Goal: Entertainment & Leisure: Consume media (video, audio)

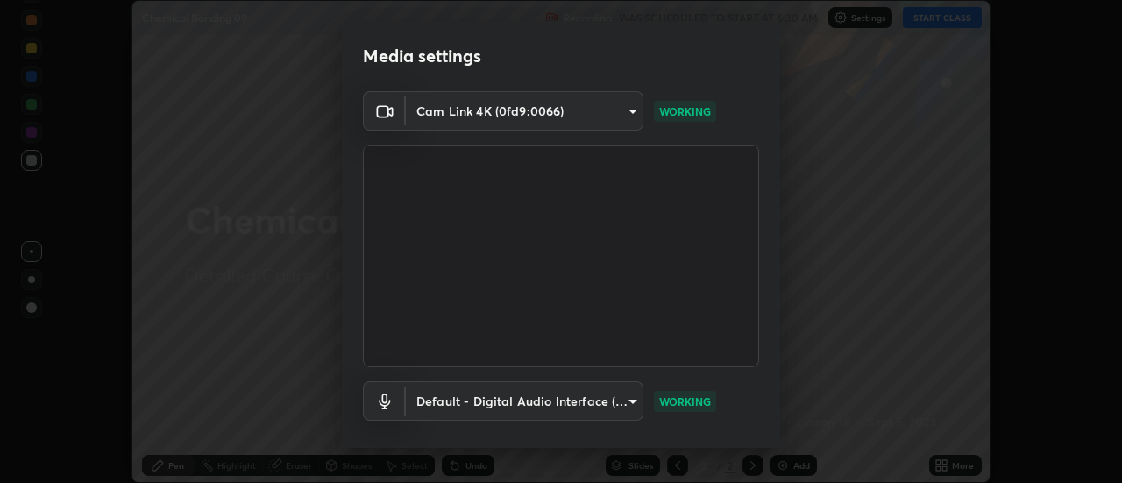
scroll to position [92, 0]
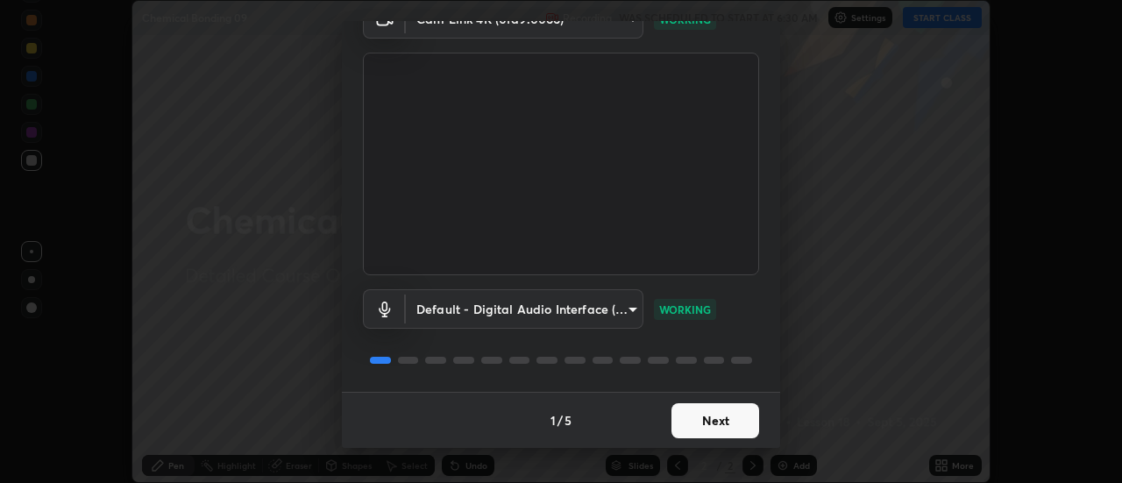
click at [704, 432] on button "Next" at bounding box center [715, 420] width 88 height 35
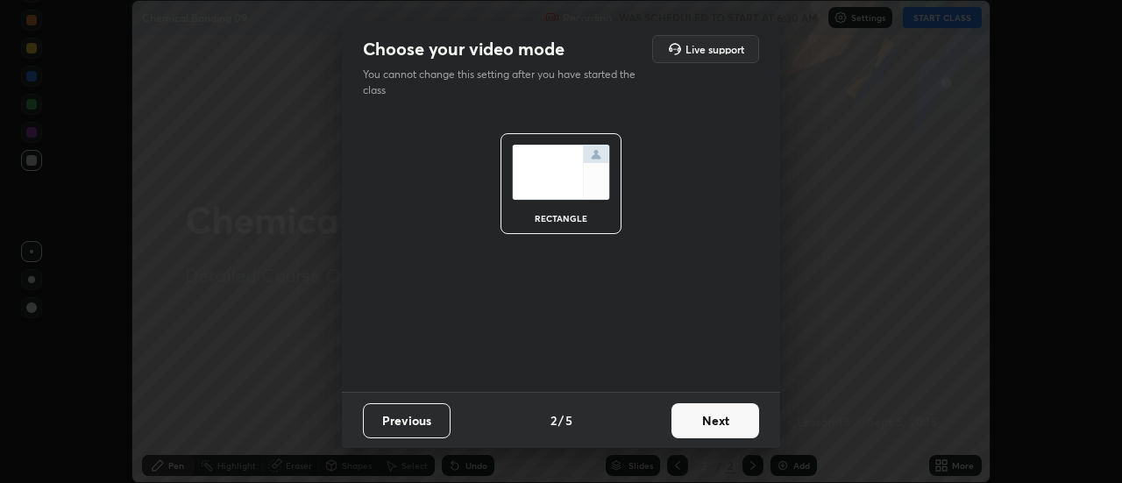
scroll to position [0, 0]
click at [702, 432] on button "Next" at bounding box center [715, 420] width 88 height 35
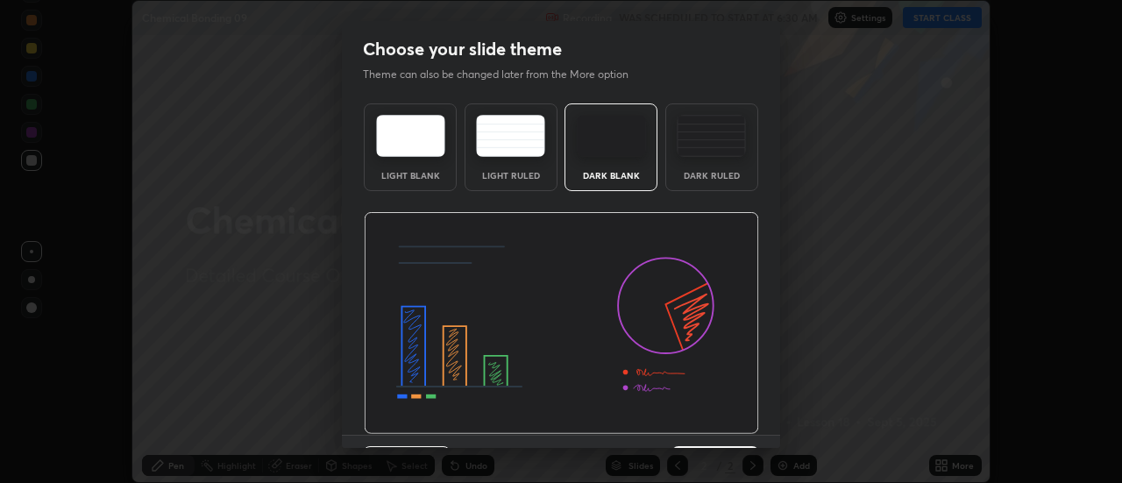
scroll to position [43, 0]
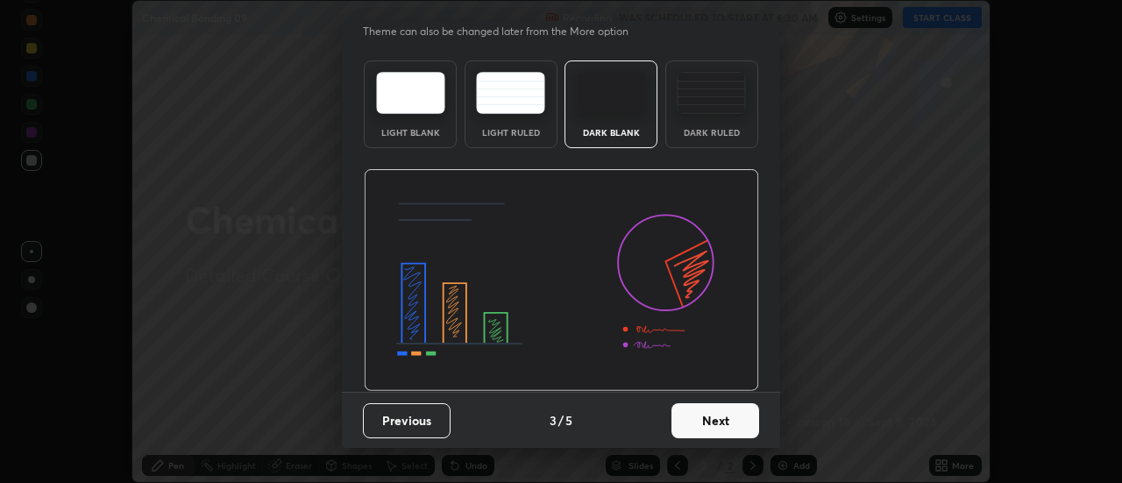
click at [698, 430] on button "Next" at bounding box center [715, 420] width 88 height 35
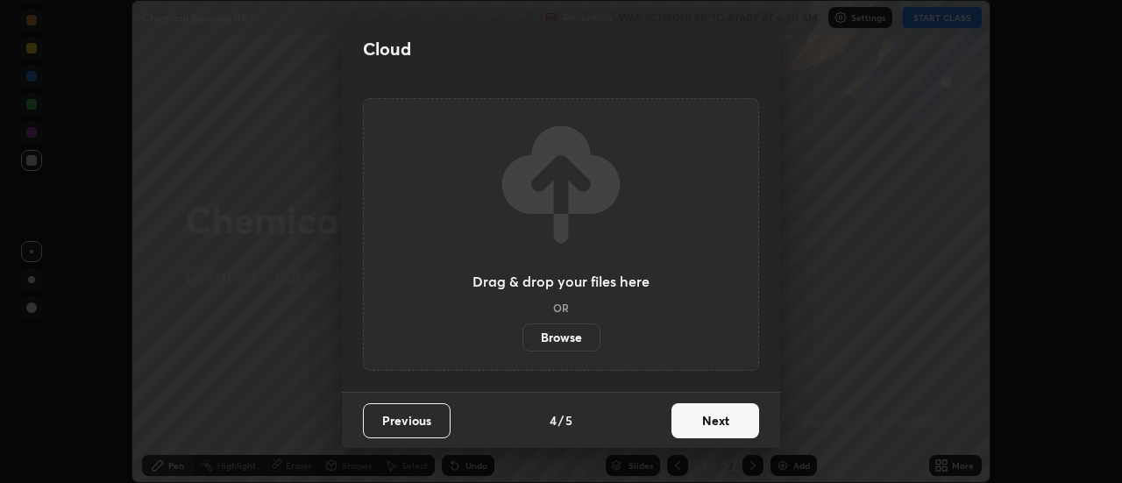
click at [694, 429] on button "Next" at bounding box center [715, 420] width 88 height 35
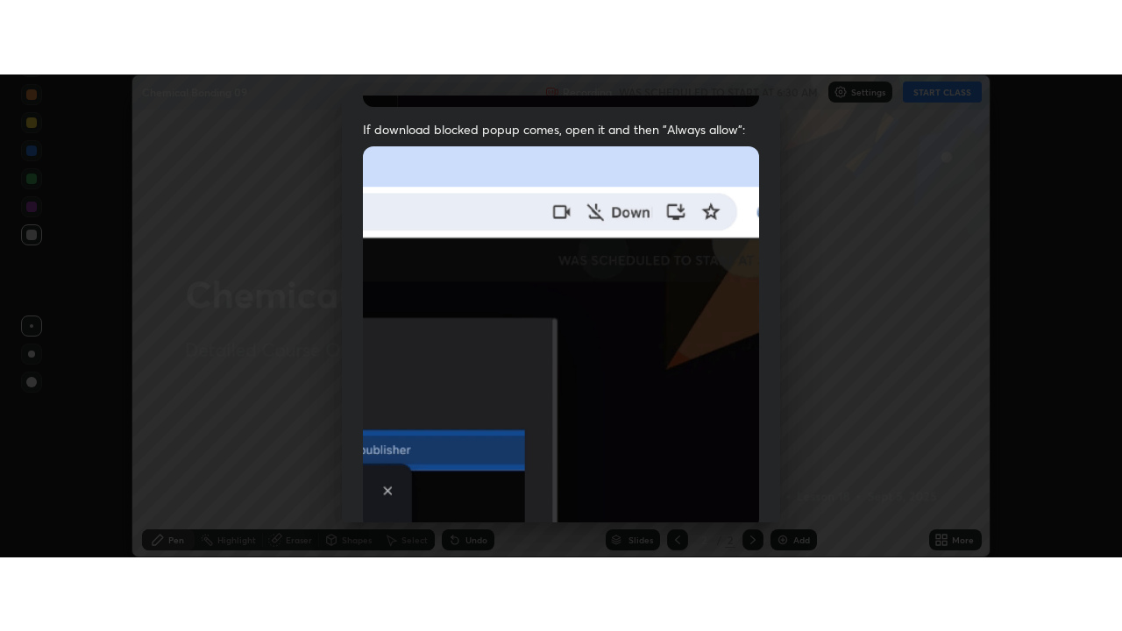
scroll to position [450, 0]
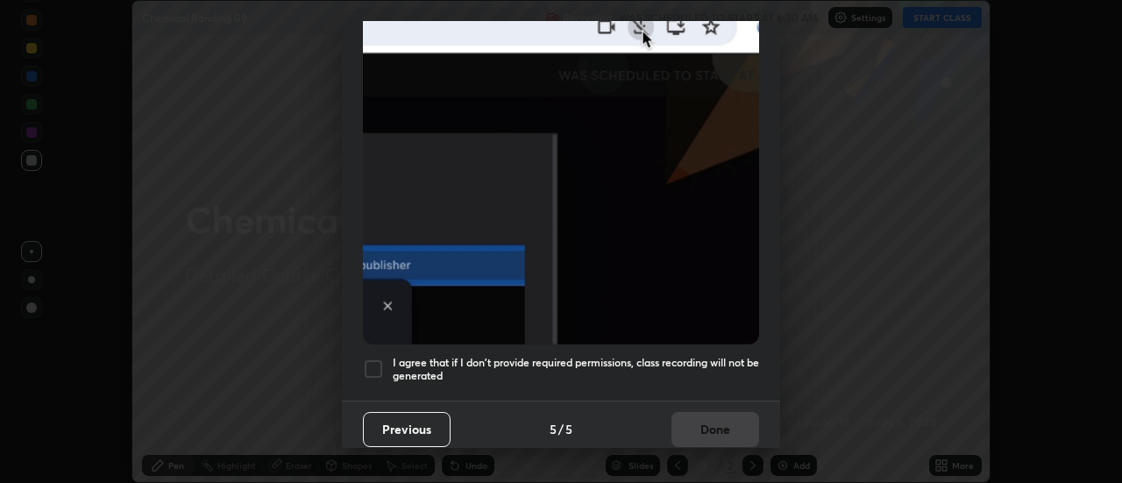
click at [375, 365] on div at bounding box center [373, 368] width 21 height 21
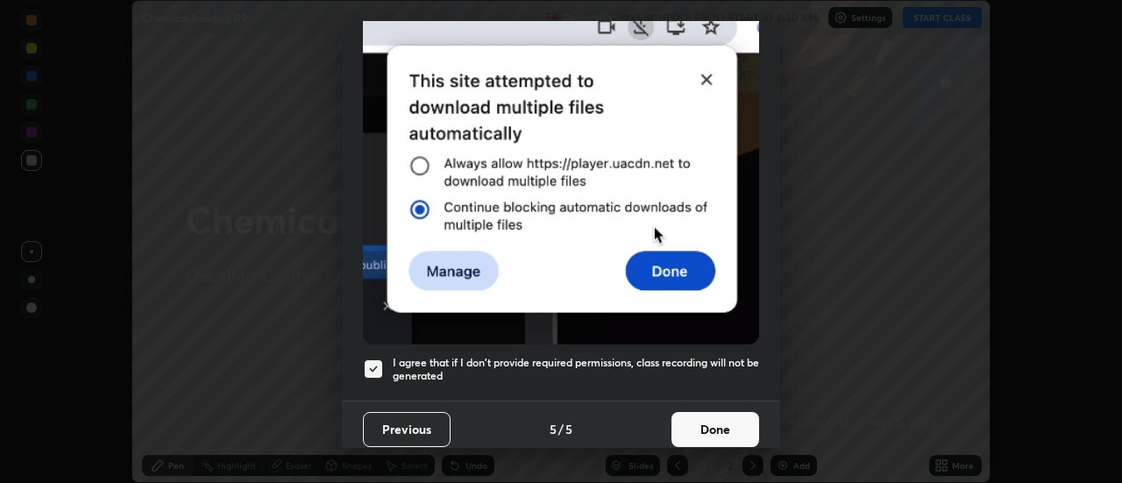
click at [690, 432] on button "Done" at bounding box center [715, 429] width 88 height 35
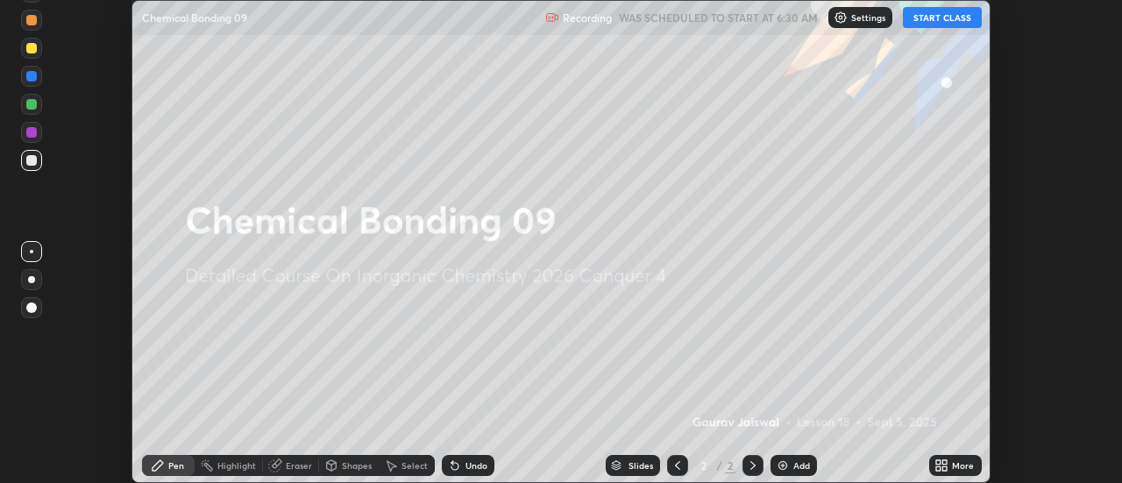
click at [932, 18] on button "START CLASS" at bounding box center [942, 17] width 79 height 21
click at [960, 473] on div "More" at bounding box center [955, 465] width 53 height 21
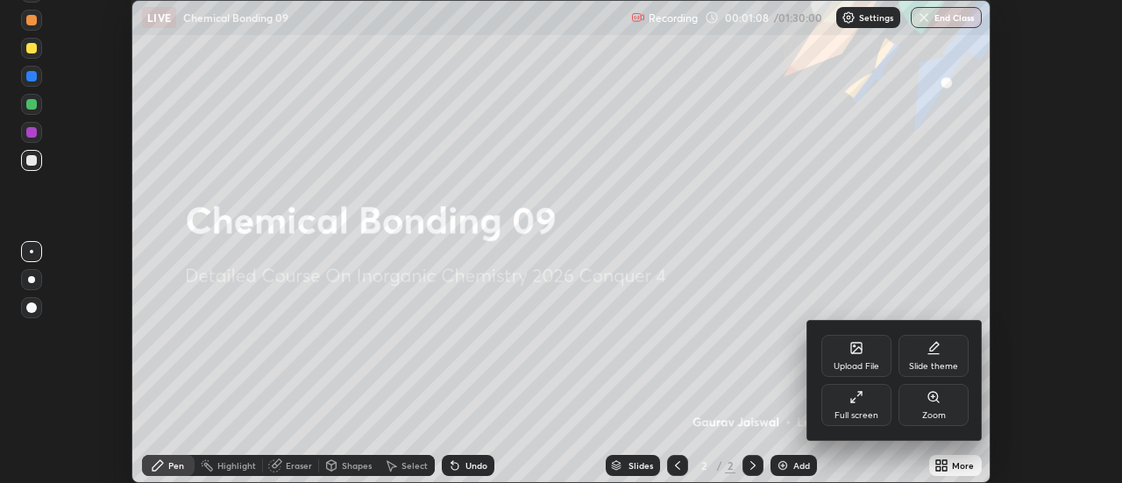
click at [861, 409] on div "Full screen" at bounding box center [856, 405] width 70 height 42
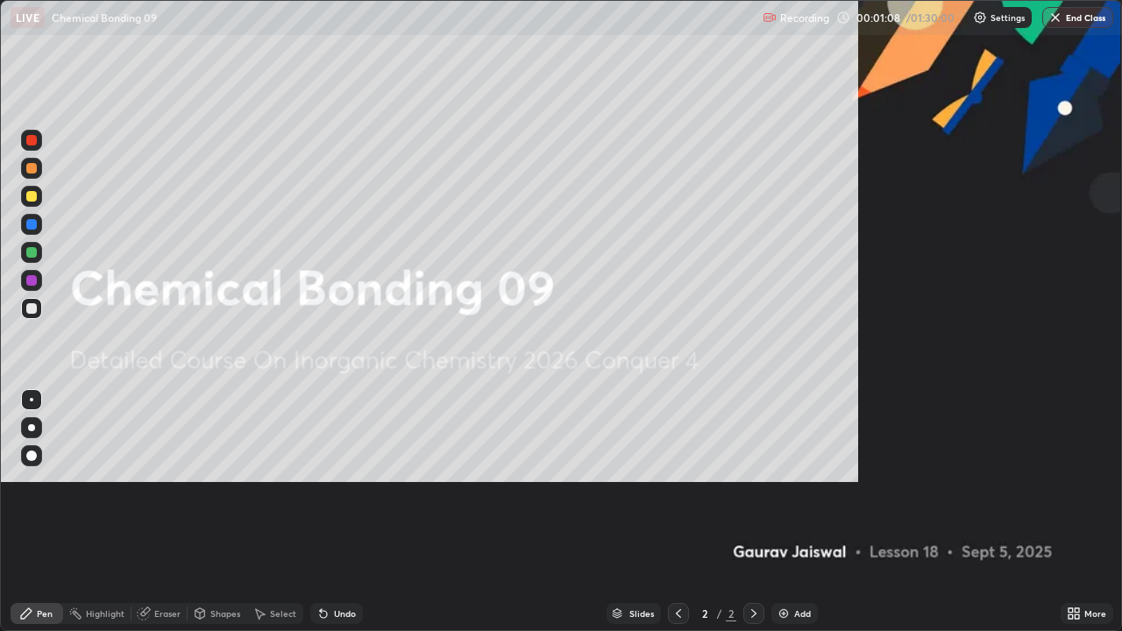
scroll to position [631, 1122]
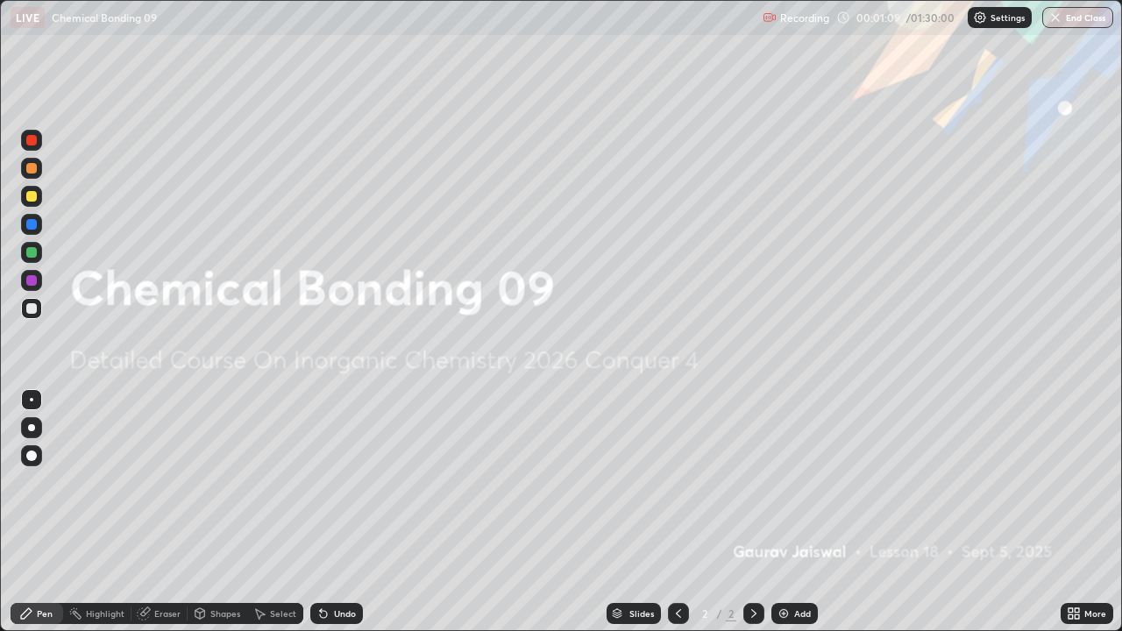
click at [802, 482] on div "Add" at bounding box center [802, 613] width 17 height 9
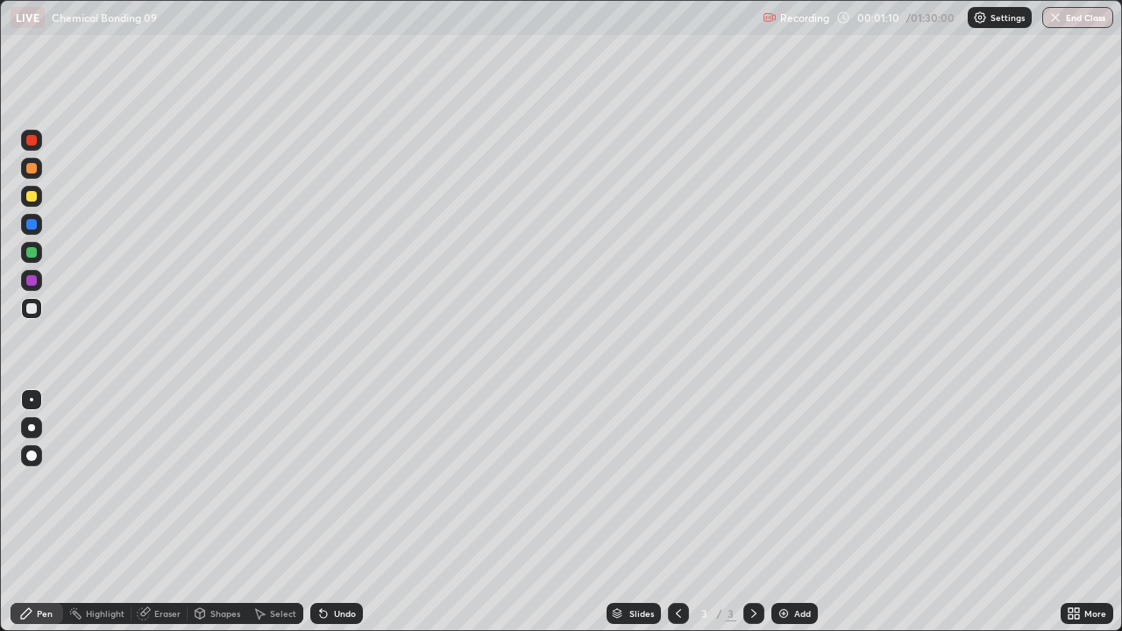
click at [679, 482] on icon at bounding box center [678, 613] width 14 height 14
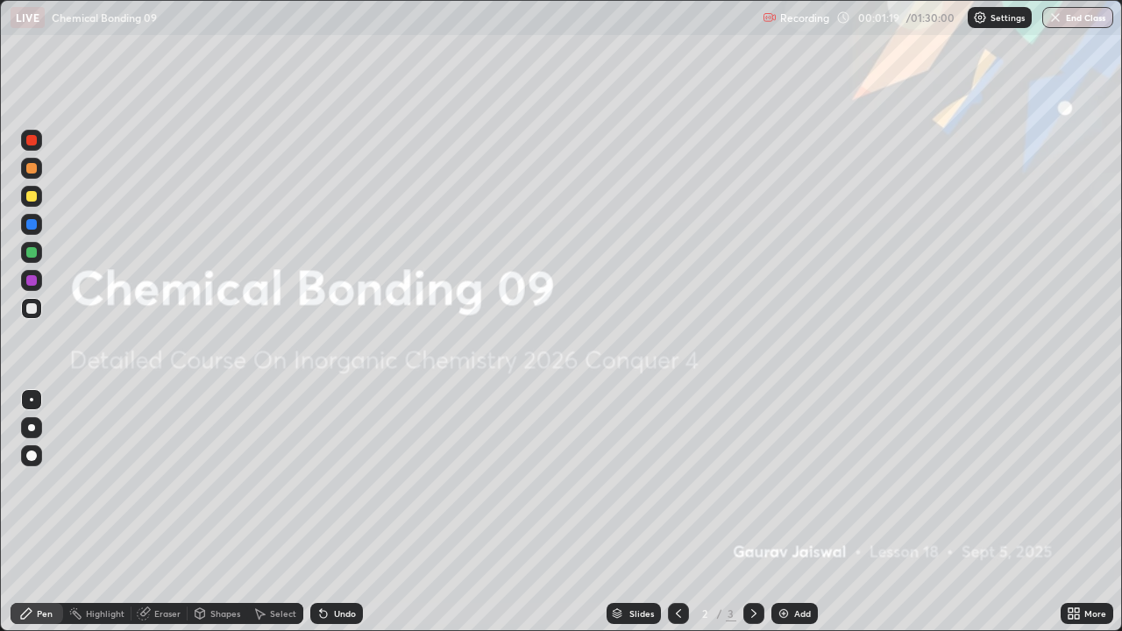
click at [338, 482] on div "Undo" at bounding box center [336, 613] width 53 height 21
click at [339, 482] on div "Undo" at bounding box center [345, 613] width 22 height 9
click at [336, 482] on div "Undo" at bounding box center [345, 613] width 22 height 9
click at [334, 482] on div "Undo" at bounding box center [345, 613] width 22 height 9
click at [752, 482] on icon at bounding box center [754, 613] width 14 height 14
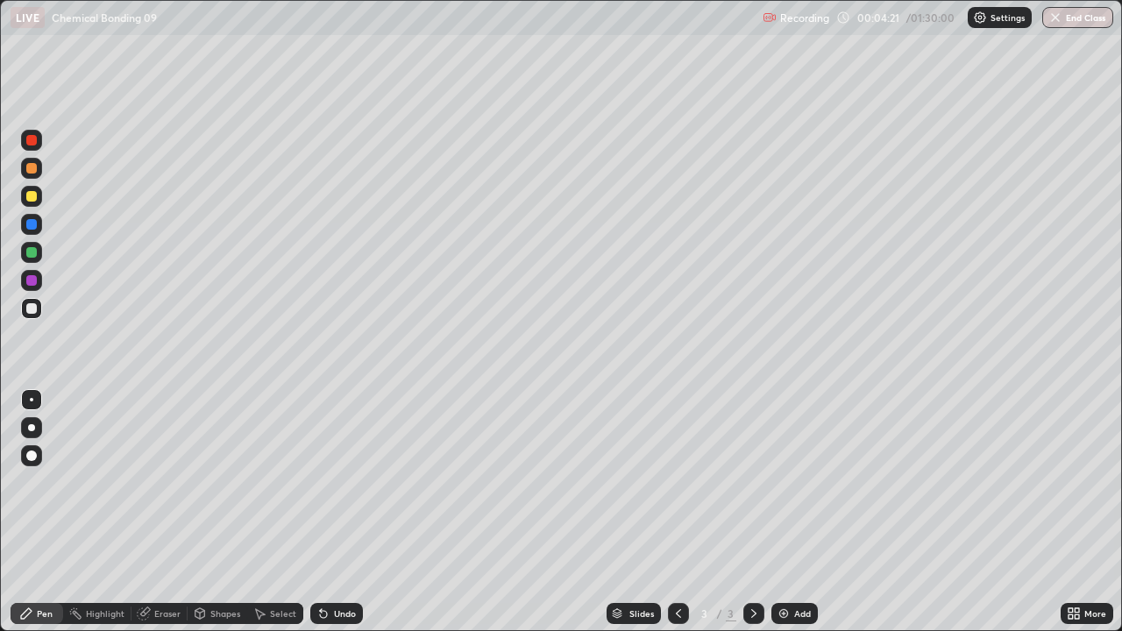
click at [27, 194] on div at bounding box center [31, 196] width 11 height 11
click at [793, 482] on div "Add" at bounding box center [794, 613] width 46 height 21
click at [677, 482] on icon at bounding box center [678, 613] width 14 height 14
click at [760, 482] on div at bounding box center [753, 613] width 21 height 21
click at [340, 482] on div "Undo" at bounding box center [345, 613] width 22 height 9
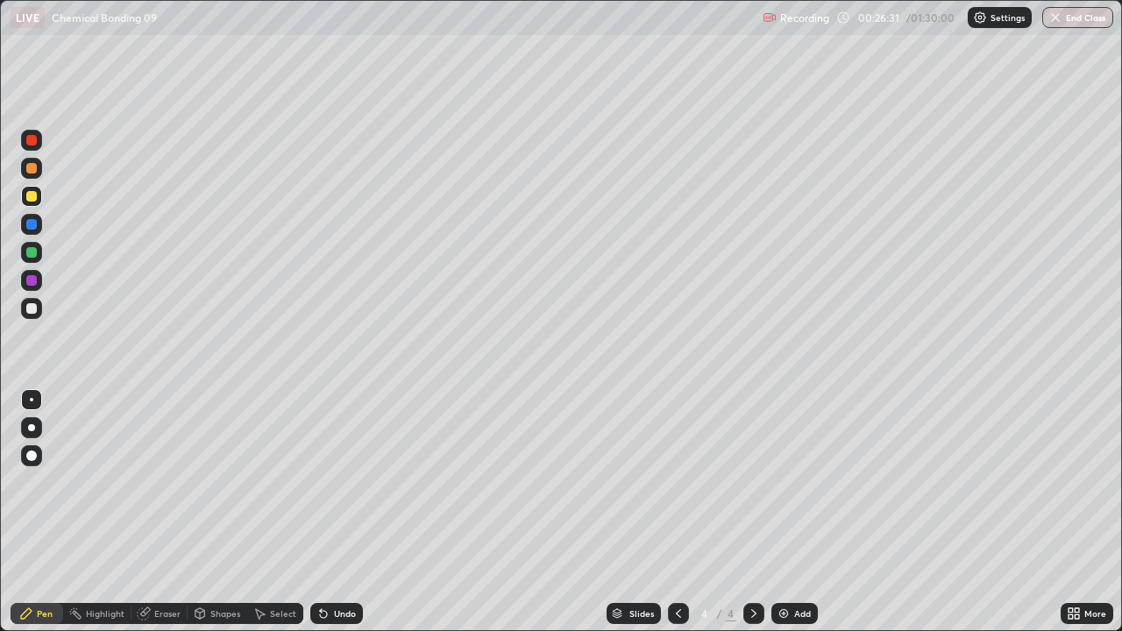
click at [340, 482] on div "Undo" at bounding box center [345, 613] width 22 height 9
click at [36, 317] on div at bounding box center [31, 308] width 21 height 21
click at [793, 482] on div "Add" at bounding box center [794, 613] width 46 height 21
click at [31, 196] on div at bounding box center [31, 196] width 11 height 11
click at [336, 482] on div "Undo" at bounding box center [336, 613] width 53 height 21
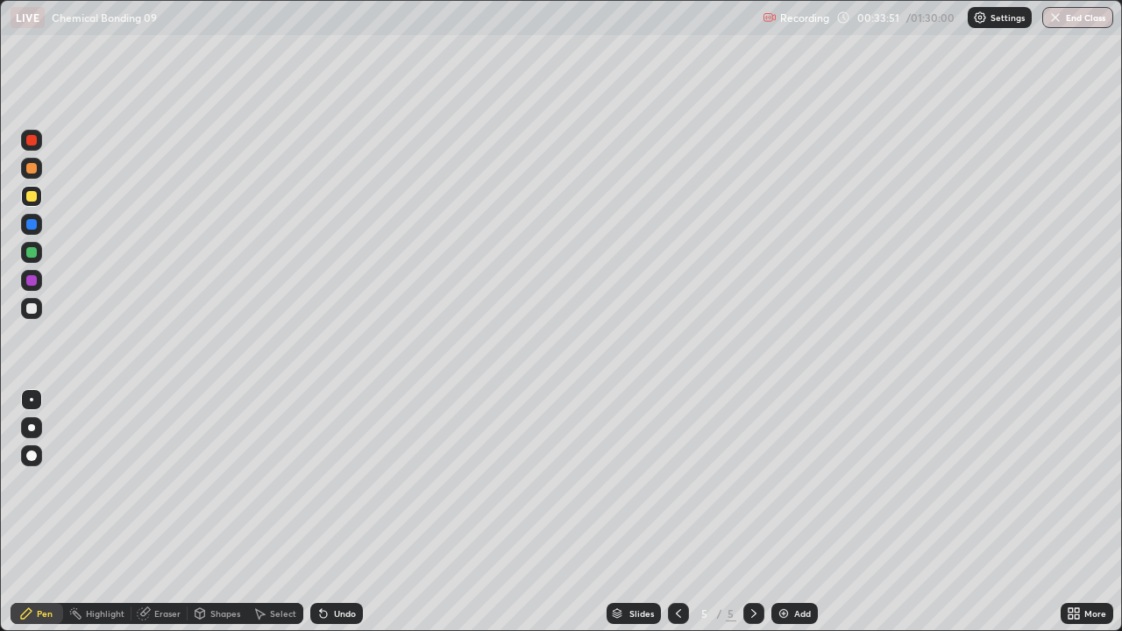
click at [337, 482] on div "Undo" at bounding box center [336, 613] width 53 height 21
click at [338, 482] on div "Undo" at bounding box center [336, 613] width 53 height 21
click at [337, 482] on div "Undo" at bounding box center [336, 613] width 53 height 21
click at [336, 482] on div "Undo" at bounding box center [336, 613] width 53 height 21
click at [335, 482] on div "Undo" at bounding box center [336, 613] width 53 height 21
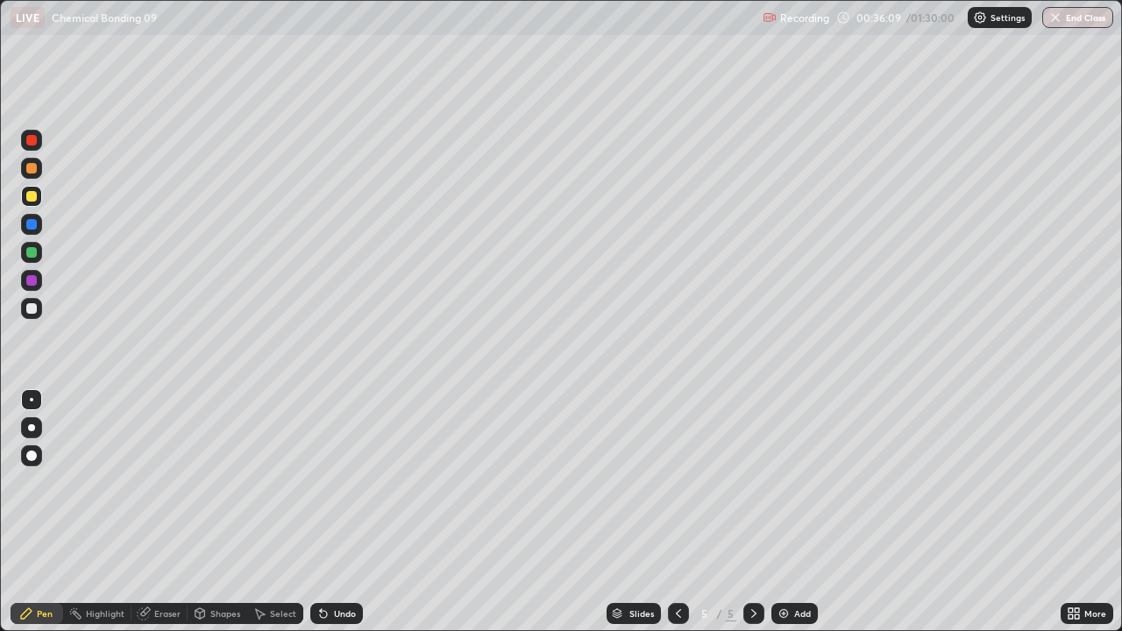
click at [794, 482] on div "Add" at bounding box center [794, 613] width 46 height 21
click at [32, 201] on div at bounding box center [31, 196] width 11 height 11
click at [336, 482] on div "Undo" at bounding box center [336, 613] width 53 height 21
click at [333, 482] on div "Undo" at bounding box center [336, 613] width 53 height 21
click at [321, 482] on icon at bounding box center [323, 614] width 7 height 7
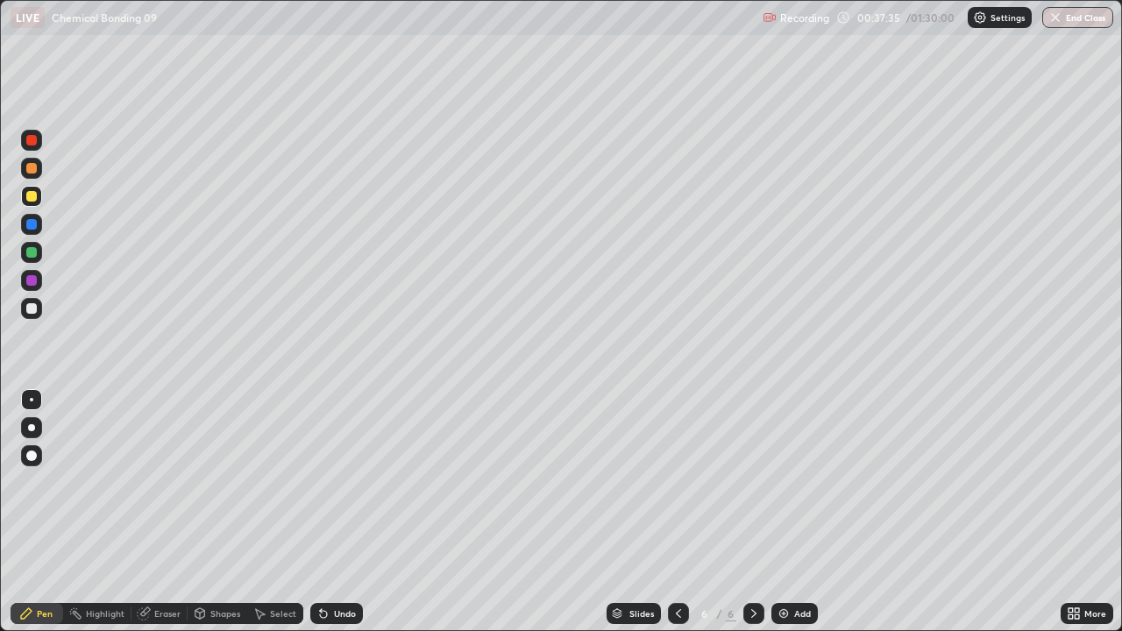
click at [334, 482] on div "Undo" at bounding box center [336, 613] width 53 height 21
click at [344, 482] on div "Undo" at bounding box center [345, 613] width 22 height 9
click at [793, 482] on div "Add" at bounding box center [794, 613] width 46 height 21
click at [219, 482] on div "Shapes" at bounding box center [225, 613] width 30 height 9
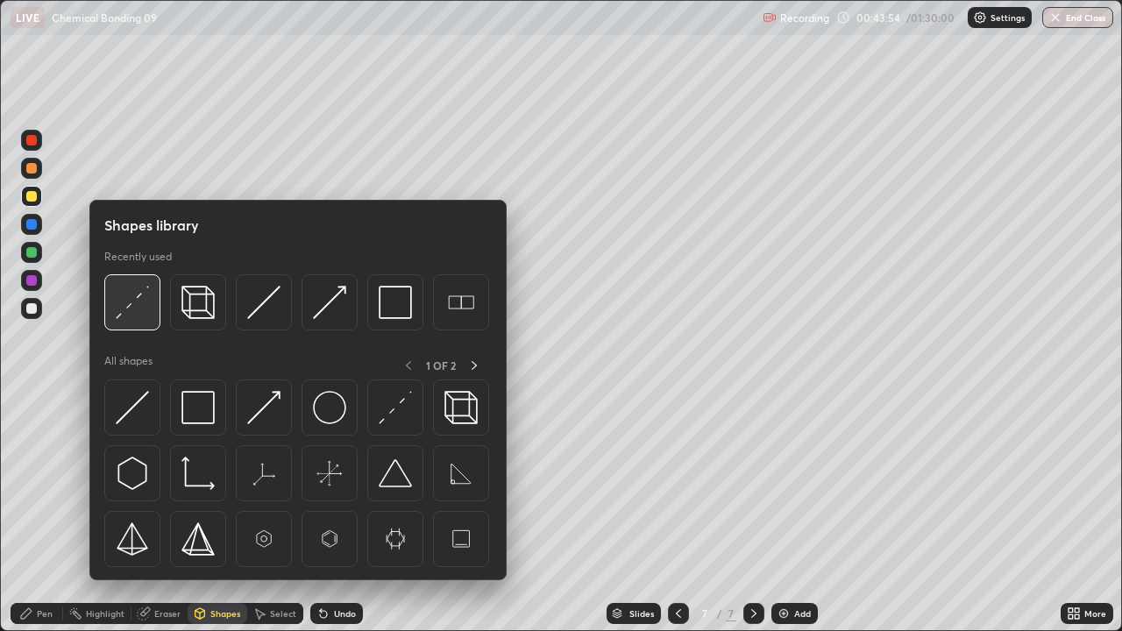
click at [132, 308] on img at bounding box center [132, 302] width 33 height 33
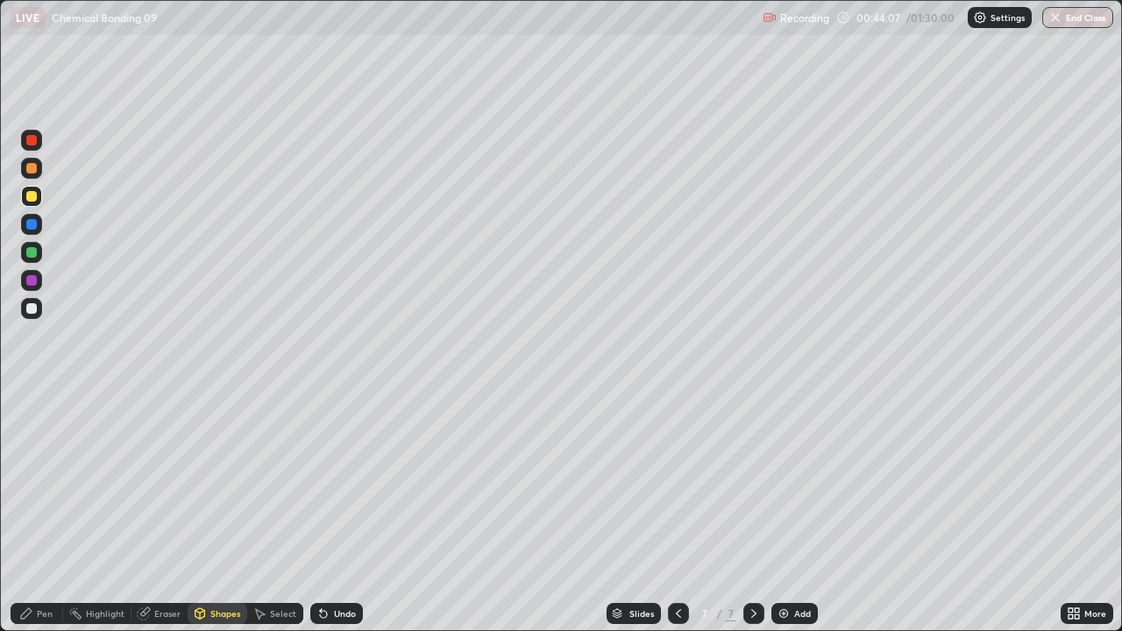
click at [35, 310] on div at bounding box center [31, 308] width 11 height 11
click at [46, 482] on div "Pen" at bounding box center [45, 613] width 16 height 9
click at [51, 56] on div "Erase all" at bounding box center [32, 315] width 42 height 561
click at [29, 197] on div at bounding box center [31, 196] width 11 height 11
click at [32, 197] on div at bounding box center [31, 196] width 11 height 11
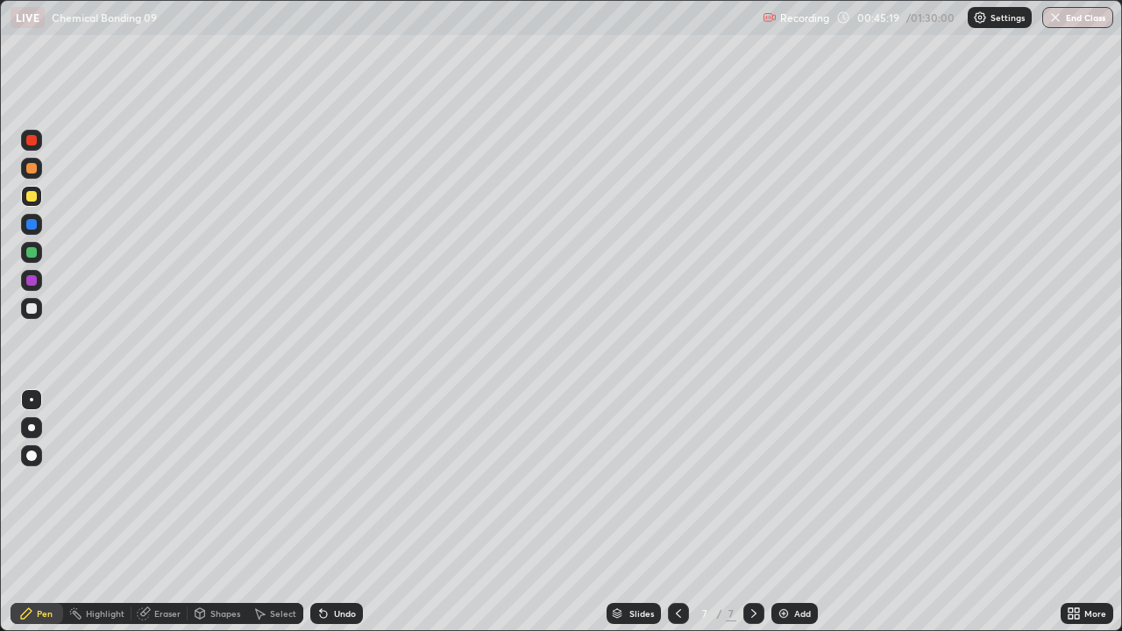
click at [330, 482] on div "Undo" at bounding box center [336, 613] width 53 height 21
click at [35, 307] on div at bounding box center [31, 308] width 11 height 11
click at [32, 227] on div at bounding box center [31, 224] width 11 height 11
click at [29, 142] on div at bounding box center [31, 140] width 11 height 11
click at [34, 199] on div at bounding box center [31, 196] width 11 height 11
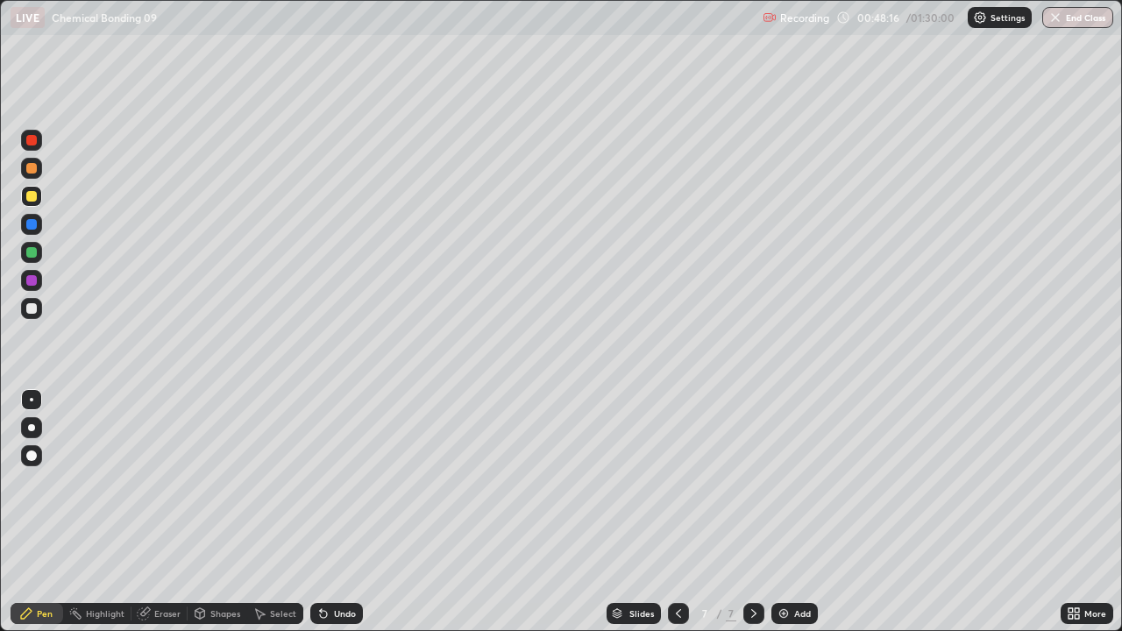
click at [29, 318] on div at bounding box center [31, 308] width 21 height 21
click at [39, 222] on div at bounding box center [31, 224] width 21 height 21
click at [805, 482] on div "Add" at bounding box center [802, 613] width 17 height 9
click at [216, 482] on div "Shapes" at bounding box center [225, 613] width 30 height 9
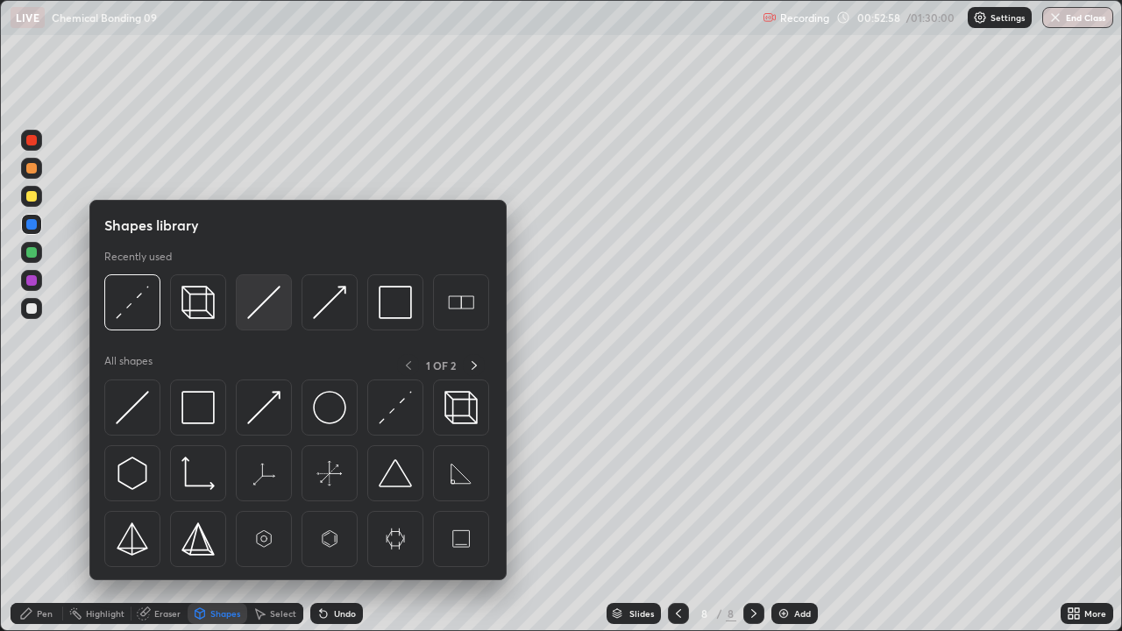
click at [262, 309] on img at bounding box center [263, 302] width 33 height 33
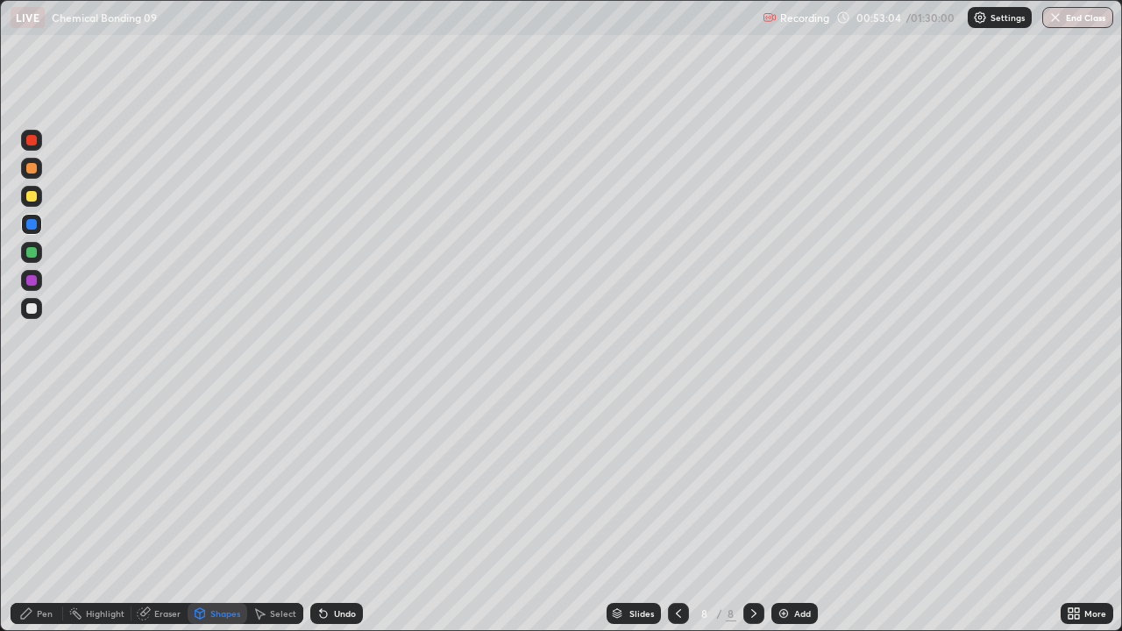
click at [39, 482] on div "Pen" at bounding box center [37, 613] width 53 height 21
click at [34, 200] on div at bounding box center [31, 196] width 11 height 11
click at [677, 482] on div at bounding box center [678, 613] width 21 height 21
click at [680, 482] on div at bounding box center [678, 613] width 21 height 35
click at [753, 482] on icon at bounding box center [754, 613] width 14 height 14
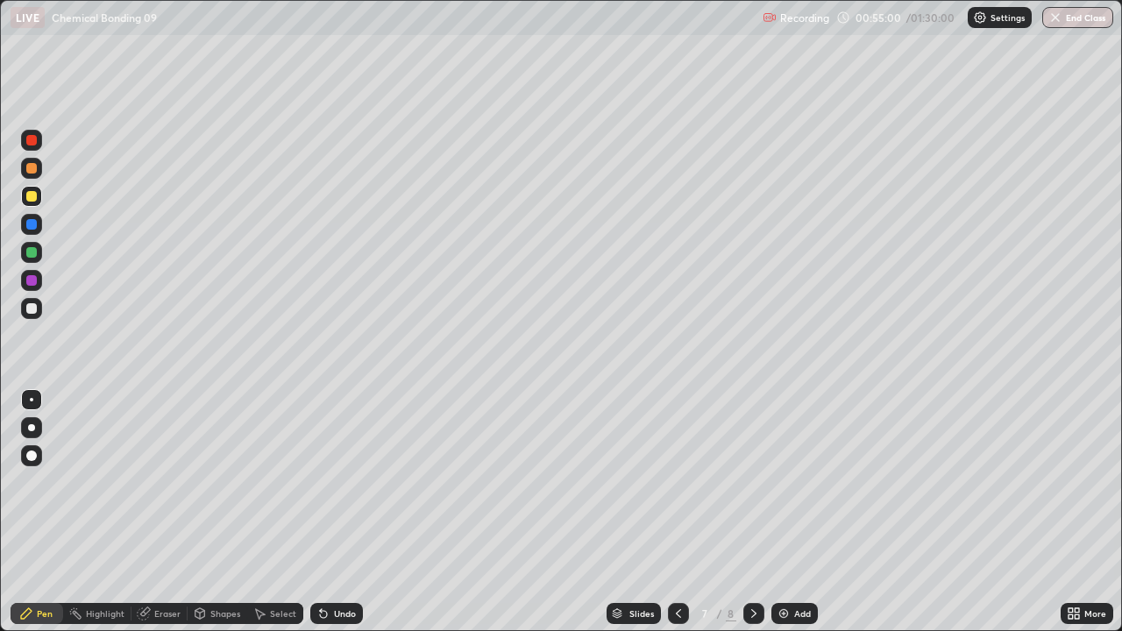
click at [754, 482] on icon at bounding box center [754, 613] width 14 height 14
click at [27, 311] on div at bounding box center [31, 308] width 11 height 11
click at [677, 482] on icon at bounding box center [678, 613] width 14 height 14
click at [755, 482] on icon at bounding box center [754, 613] width 14 height 14
click at [31, 312] on div at bounding box center [31, 308] width 11 height 11
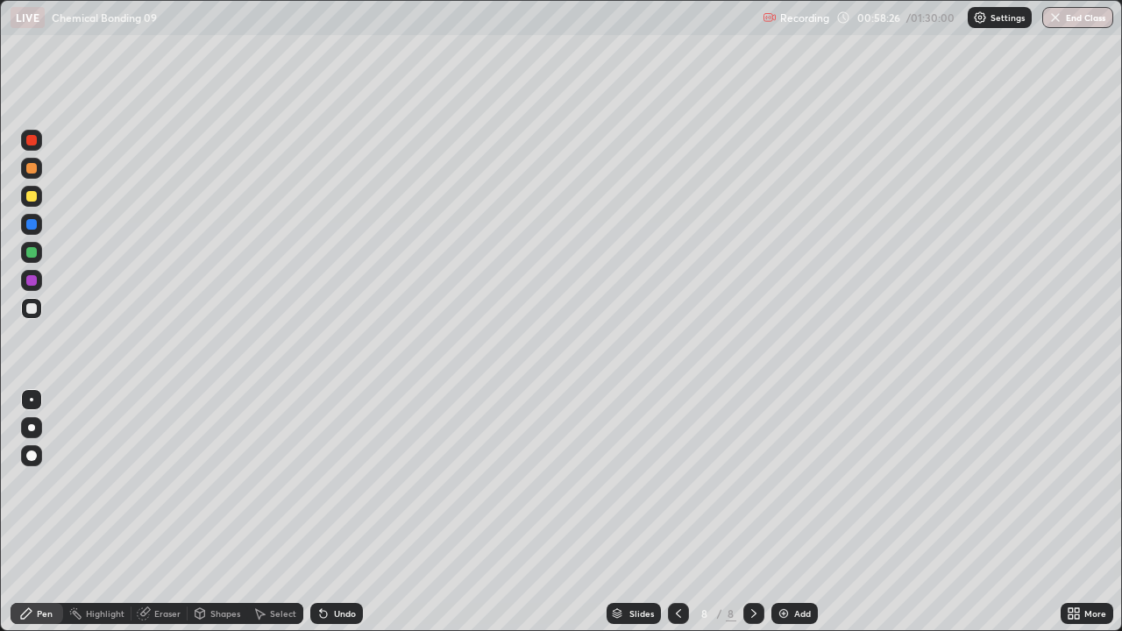
click at [220, 482] on div "Shapes" at bounding box center [218, 613] width 60 height 21
click at [158, 482] on div "Eraser" at bounding box center [159, 613] width 56 height 21
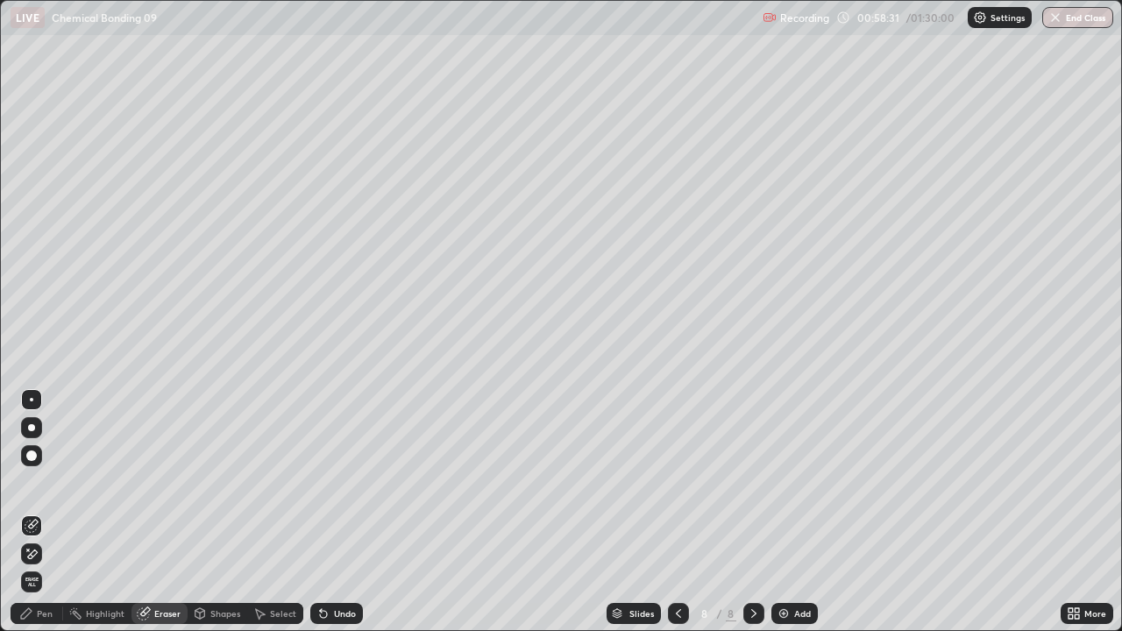
click at [49, 482] on div "Pen" at bounding box center [45, 613] width 16 height 9
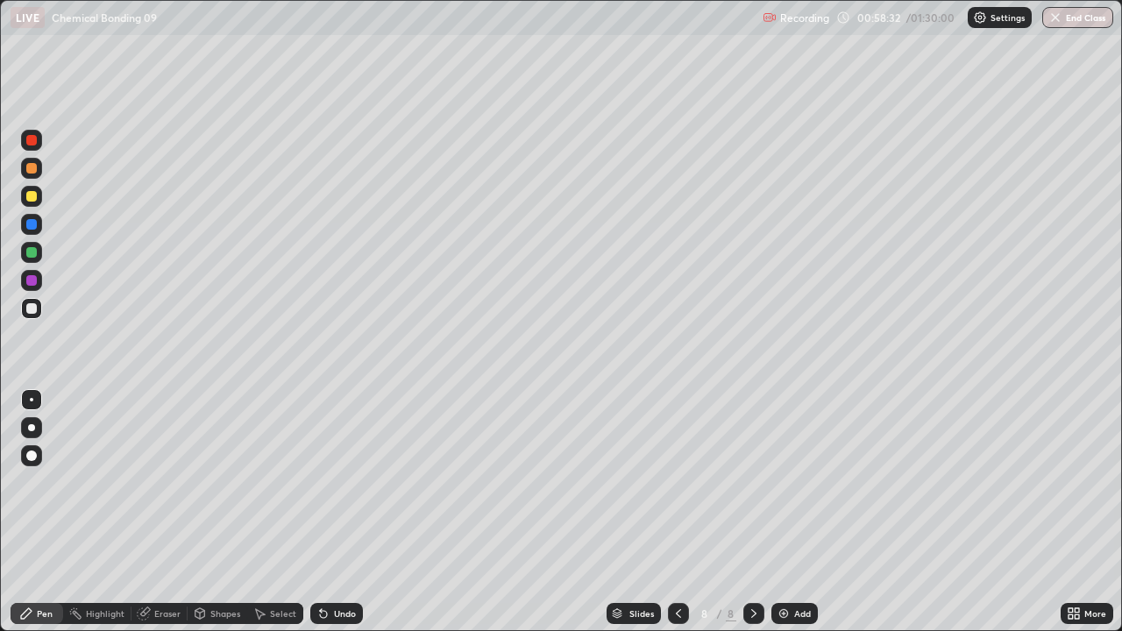
click at [29, 276] on div at bounding box center [31, 280] width 11 height 11
click at [36, 254] on div at bounding box center [31, 252] width 11 height 11
click at [220, 482] on div "Shapes" at bounding box center [225, 613] width 30 height 9
click at [161, 482] on div "Eraser" at bounding box center [167, 613] width 26 height 9
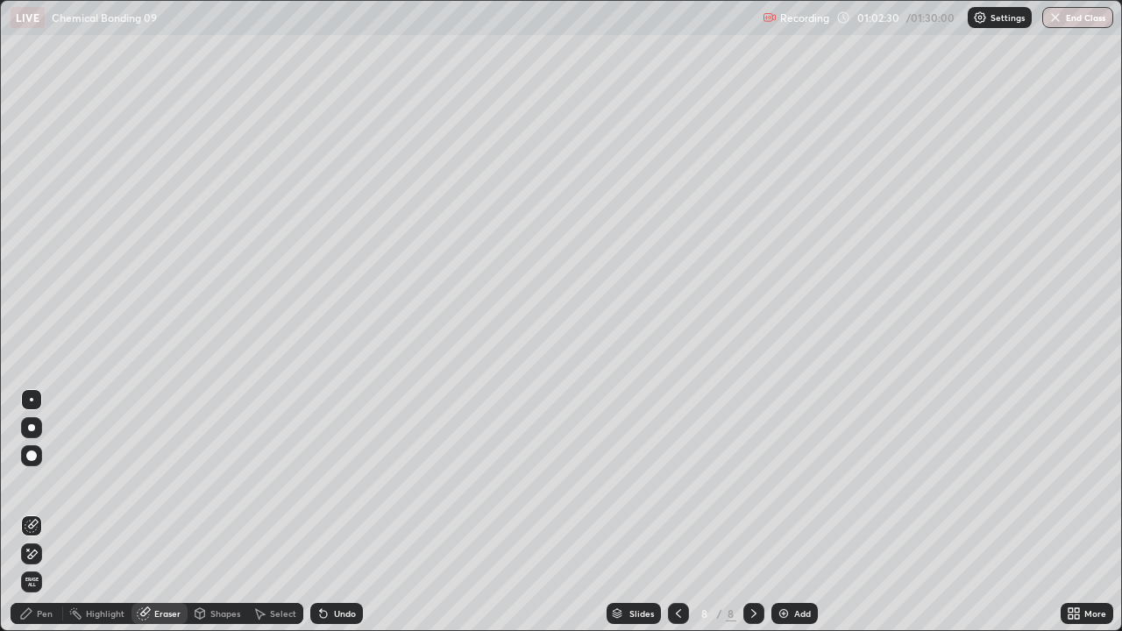
click at [48, 482] on div "Pen" at bounding box center [45, 613] width 16 height 9
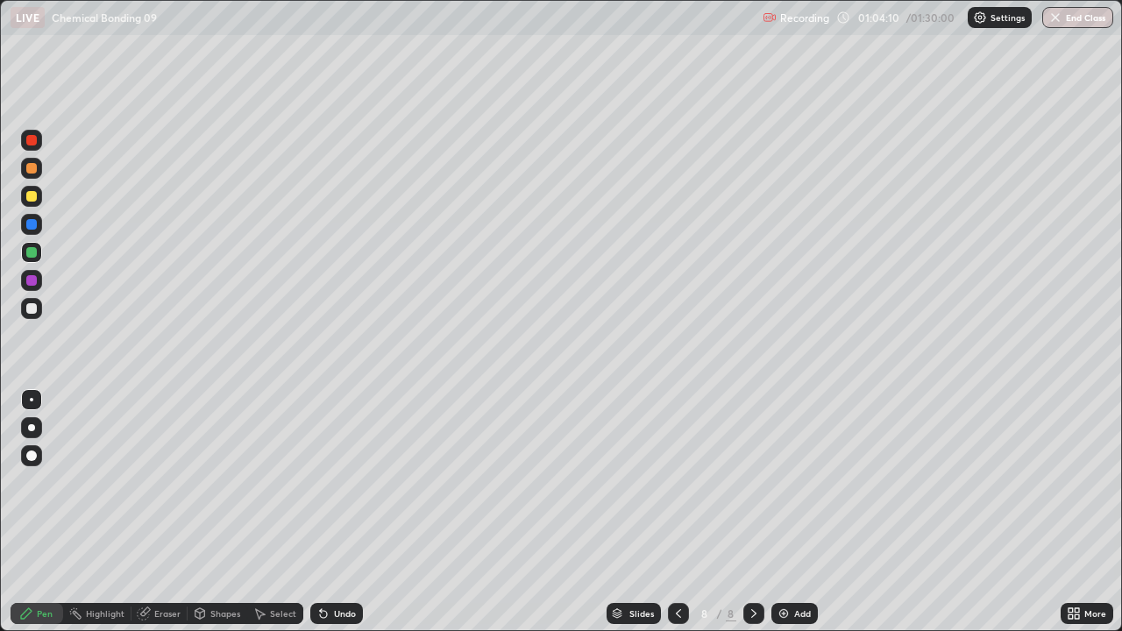
click at [794, 482] on div "Add" at bounding box center [802, 613] width 17 height 9
click at [668, 482] on div at bounding box center [678, 613] width 21 height 21
click at [335, 482] on div "Undo" at bounding box center [345, 613] width 22 height 9
click at [337, 482] on div "Undo" at bounding box center [345, 613] width 22 height 9
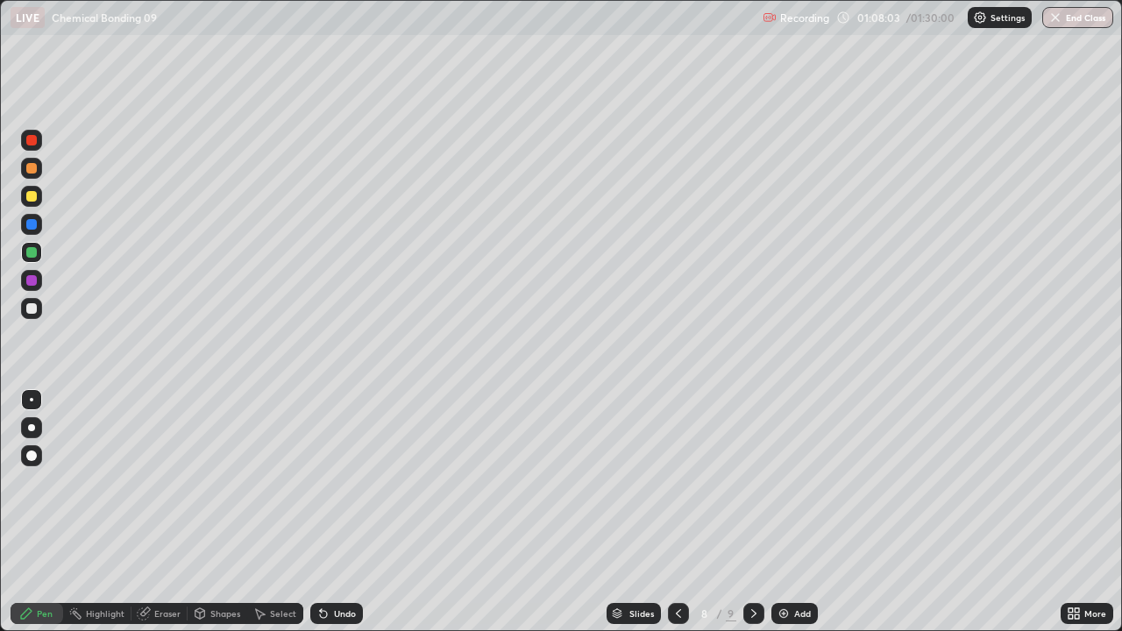
click at [341, 482] on div "Undo" at bounding box center [345, 613] width 22 height 9
click at [41, 83] on div "Erase all" at bounding box center [32, 315] width 42 height 561
click at [754, 482] on icon at bounding box center [754, 613] width 14 height 14
click at [38, 312] on div at bounding box center [31, 308] width 21 height 21
click at [793, 482] on div "Add" at bounding box center [794, 613] width 46 height 21
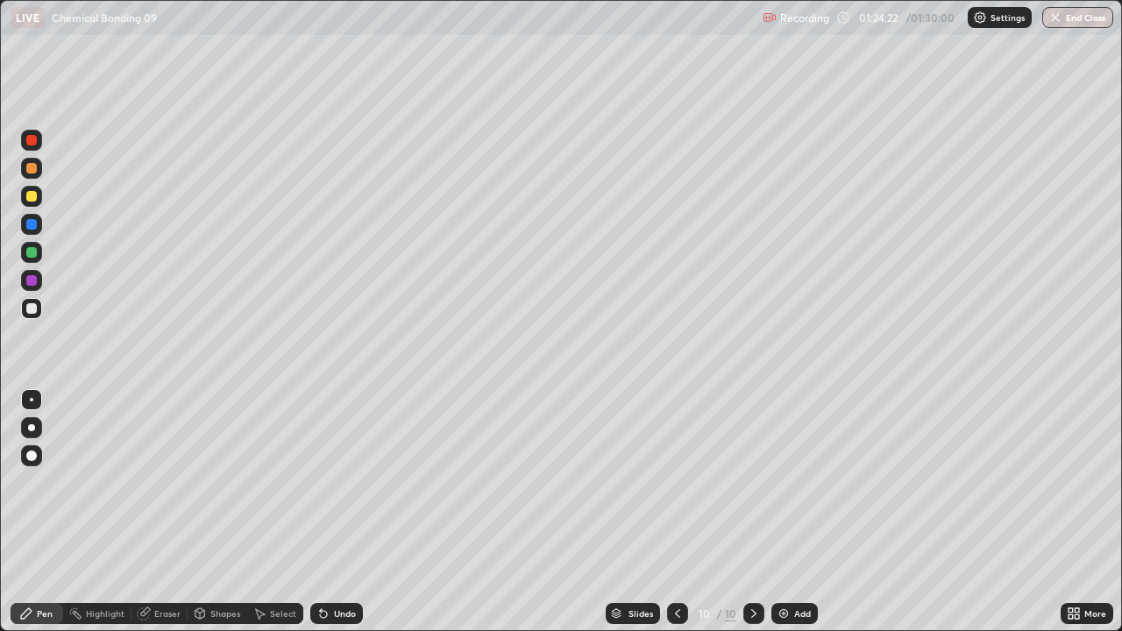
click at [677, 482] on icon at bounding box center [677, 613] width 14 height 14
click at [668, 482] on div at bounding box center [677, 613] width 21 height 21
click at [670, 482] on div at bounding box center [677, 613] width 21 height 21
click at [753, 482] on div at bounding box center [753, 613] width 21 height 21
click at [751, 482] on div at bounding box center [753, 613] width 21 height 21
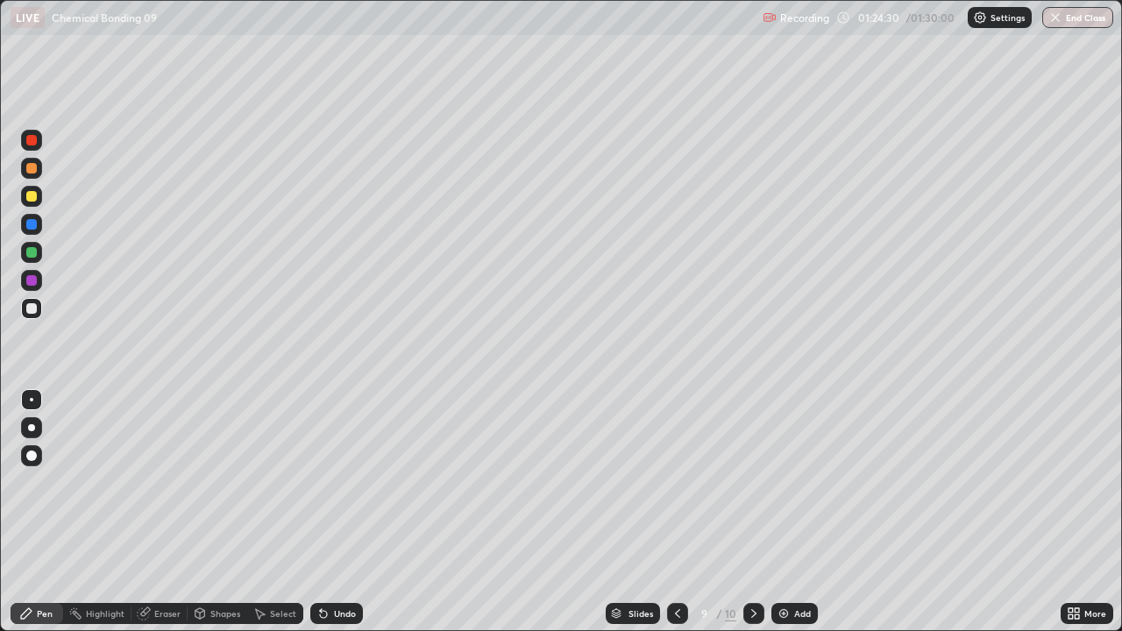
click at [749, 482] on div at bounding box center [753, 613] width 21 height 35
click at [29, 194] on div at bounding box center [31, 196] width 11 height 11
click at [27, 311] on div at bounding box center [31, 308] width 11 height 11
click at [331, 482] on div "Undo" at bounding box center [336, 613] width 53 height 21
click at [334, 482] on div "Undo" at bounding box center [345, 613] width 22 height 9
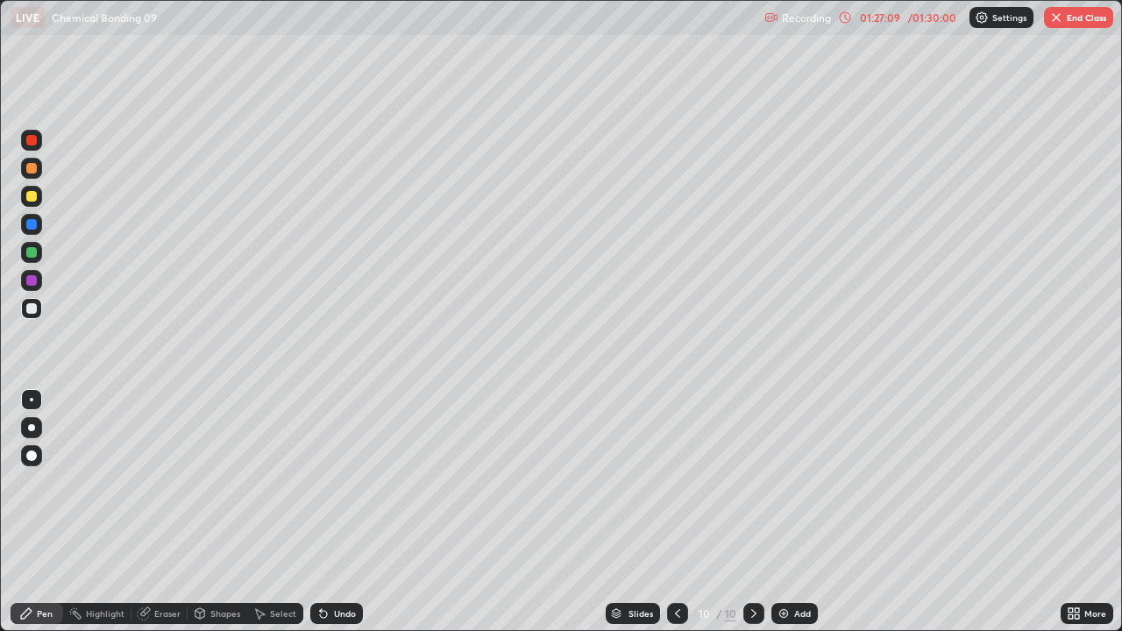
click at [336, 482] on div "Undo" at bounding box center [345, 613] width 22 height 9
click at [337, 482] on div "Undo" at bounding box center [345, 613] width 22 height 9
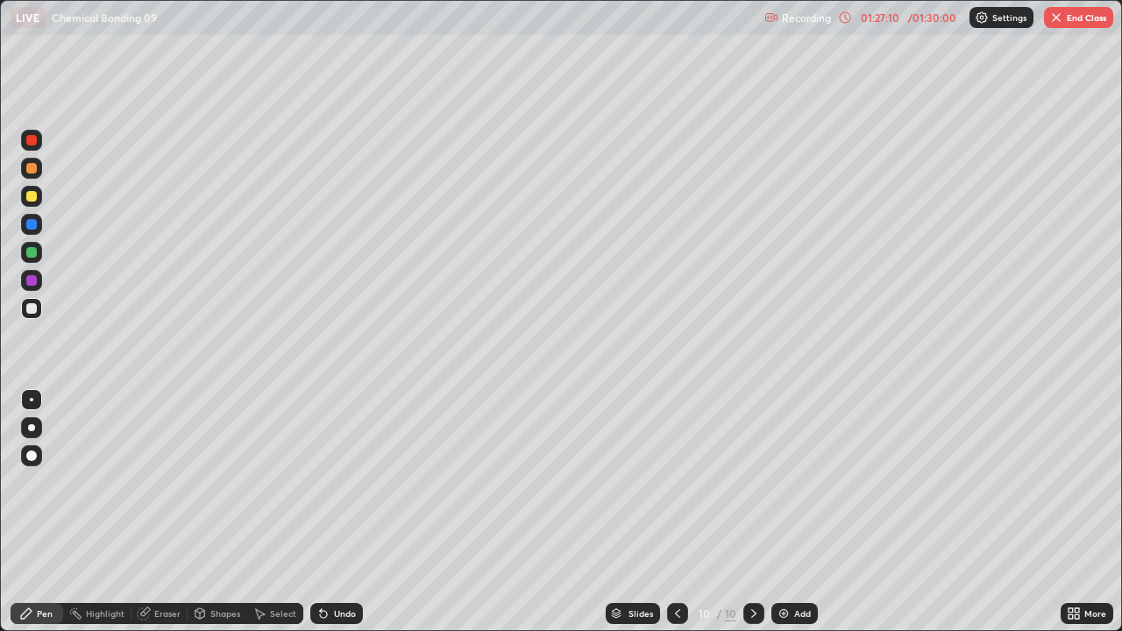
click at [336, 482] on div "Undo" at bounding box center [345, 613] width 22 height 9
click at [334, 482] on div "Undo" at bounding box center [345, 613] width 22 height 9
click at [336, 482] on div "Undo" at bounding box center [345, 613] width 22 height 9
click at [337, 482] on div "Undo" at bounding box center [345, 613] width 22 height 9
click at [338, 482] on div "Undo" at bounding box center [345, 613] width 22 height 9
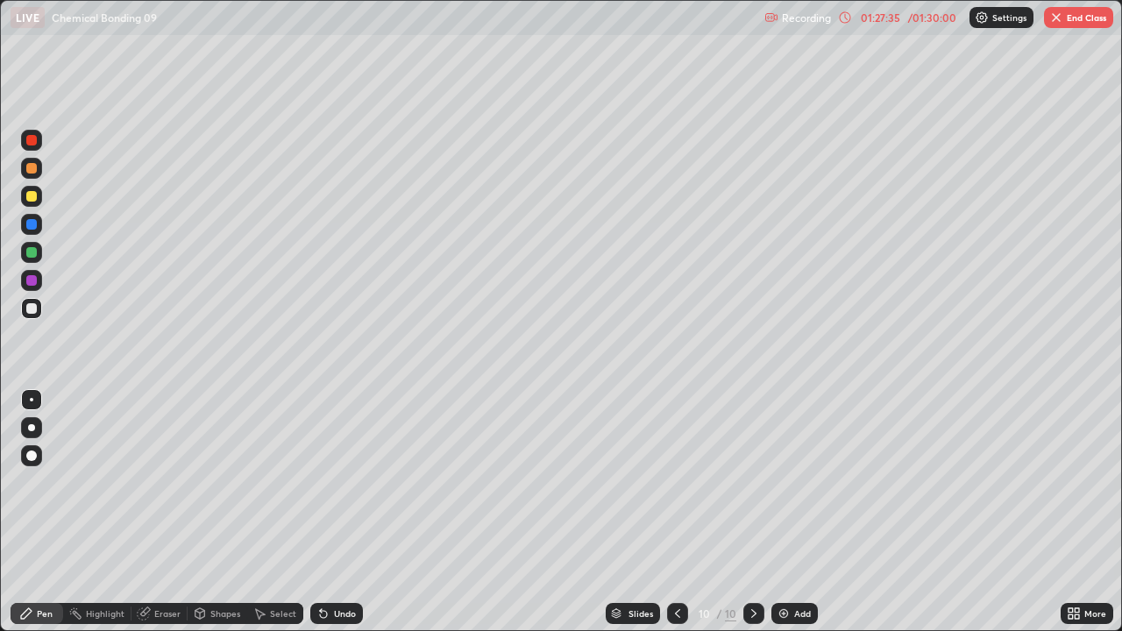
click at [1059, 18] on img "button" at bounding box center [1056, 18] width 14 height 14
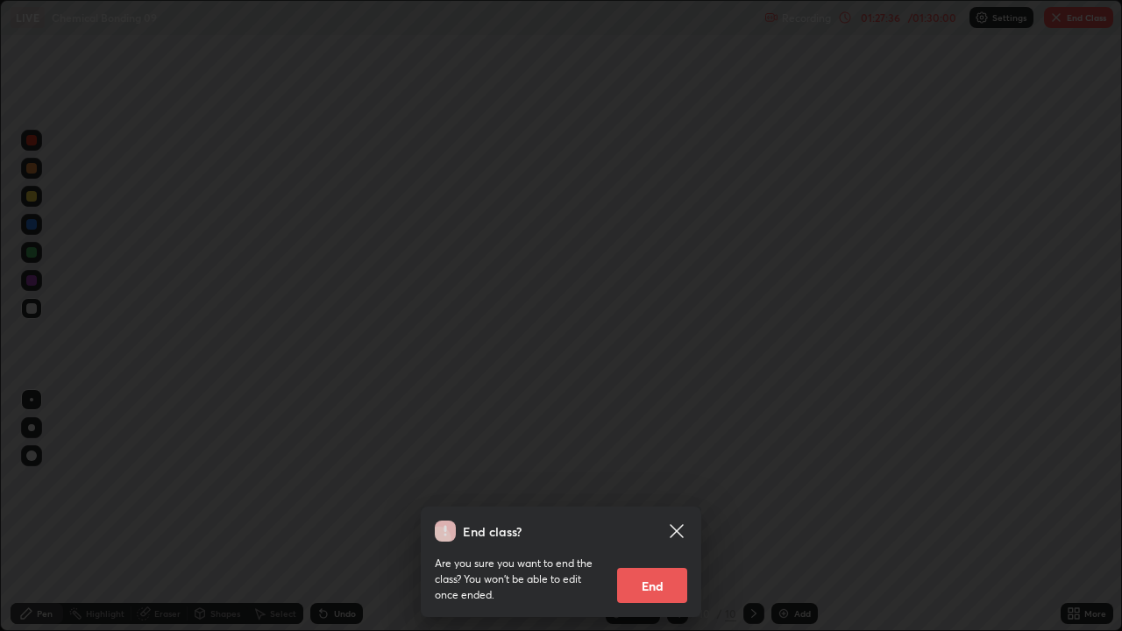
click at [652, 482] on button "End" at bounding box center [652, 585] width 70 height 35
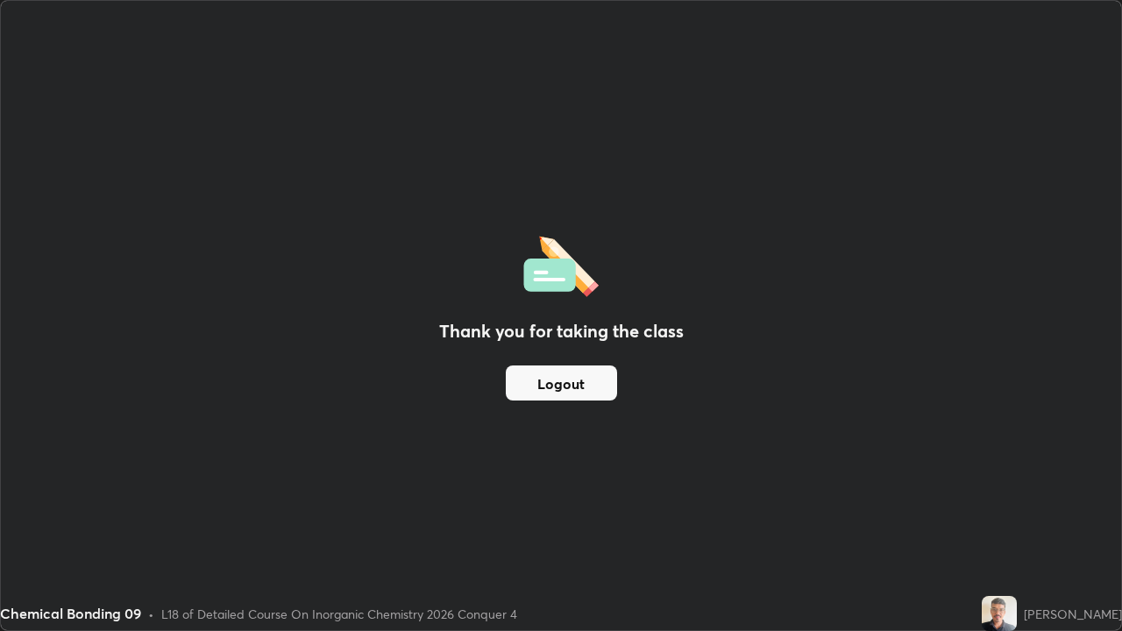
click at [576, 379] on button "Logout" at bounding box center [561, 382] width 111 height 35
click at [582, 383] on button "Logout" at bounding box center [561, 382] width 111 height 35
click at [584, 390] on button "Logout" at bounding box center [561, 382] width 111 height 35
